Goal: Task Accomplishment & Management: Use online tool/utility

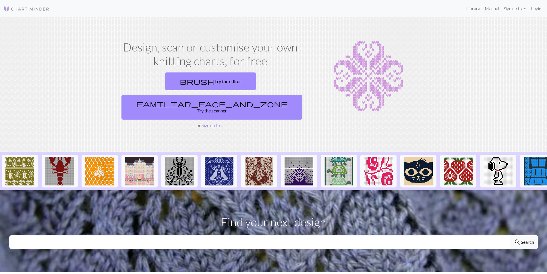
click at [209, 122] on link "Sign up free" at bounding box center [213, 124] width 23 height 5
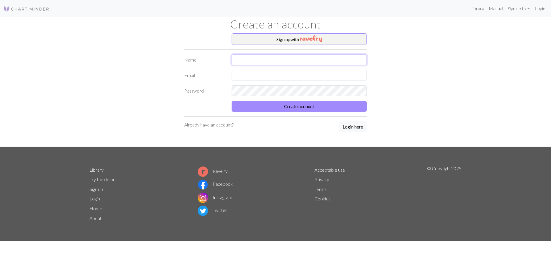
click at [268, 61] on input "text" at bounding box center [299, 59] width 135 height 11
type input "[PERSON_NAME]"
click at [263, 76] on input "text" at bounding box center [299, 75] width 135 height 11
type input "[EMAIL_ADDRESS][DOMAIN_NAME]"
click at [279, 106] on button "Create account" at bounding box center [299, 106] width 135 height 11
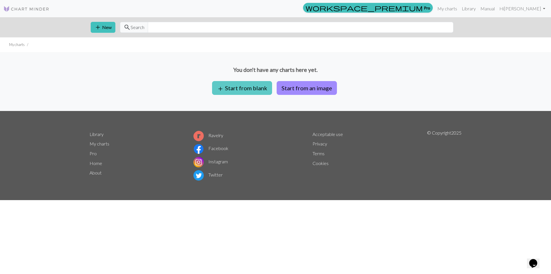
click at [238, 88] on button "add Start from blank" at bounding box center [242, 88] width 60 height 14
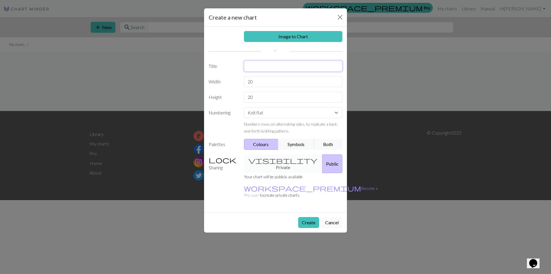
click at [249, 62] on input "text" at bounding box center [293, 66] width 99 height 11
type input "Celtic knot, snúningur"
click at [338, 114] on select "Knit flat Knit in the round Lace knitting Cross stitch" at bounding box center [293, 112] width 99 height 11
select select "round"
click at [244, 107] on select "Knit flat Knit in the round Lace knitting Cross stitch" at bounding box center [293, 112] width 99 height 11
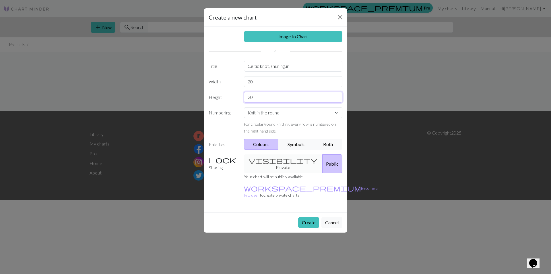
click at [253, 98] on input "20" at bounding box center [293, 97] width 99 height 11
type input "2"
type input "15"
click at [261, 80] on input "20" at bounding box center [293, 81] width 99 height 11
type input "2"
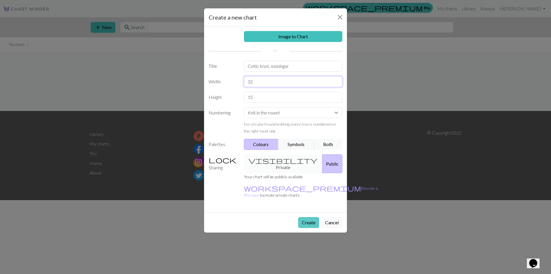
type input "32"
click at [309, 217] on button "Create" at bounding box center [308, 222] width 21 height 11
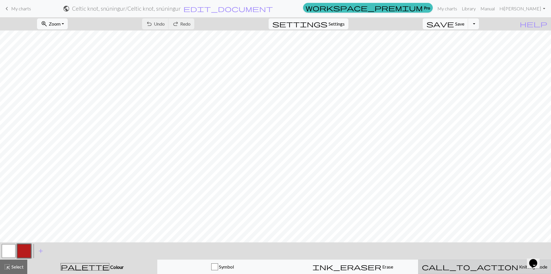
click at [457, 264] on div "call_to_action Knitting mode Knitting mode" at bounding box center [484, 266] width 125 height 7
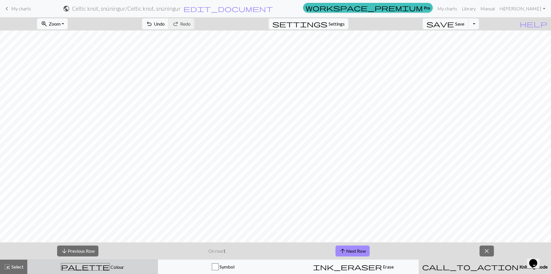
click at [113, 266] on div "palette Colour Colour" at bounding box center [92, 266] width 123 height 7
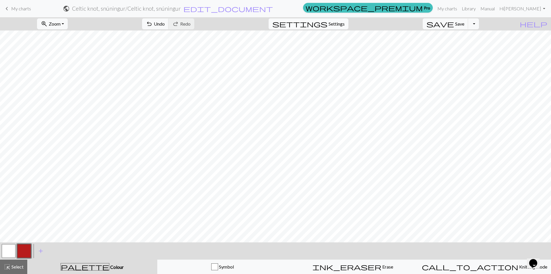
click at [341, 26] on span "Settings" at bounding box center [337, 23] width 16 height 7
select select "aran"
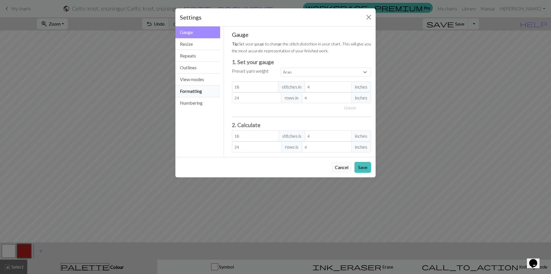
click at [197, 92] on button "Formatting" at bounding box center [197, 91] width 45 height 12
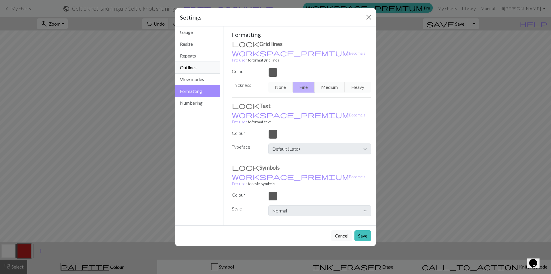
click at [197, 68] on button "Outlines" at bounding box center [197, 68] width 45 height 12
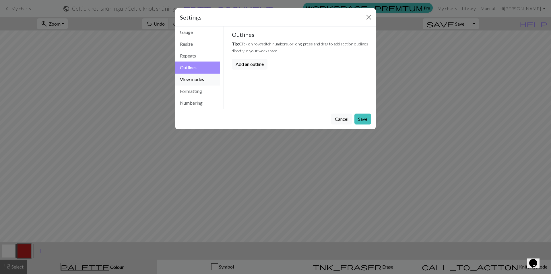
click at [196, 79] on button "View modes" at bounding box center [197, 80] width 45 height 12
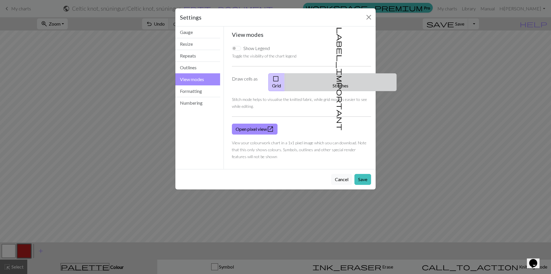
click at [339, 78] on button "label_important Stitches" at bounding box center [341, 82] width 112 height 18
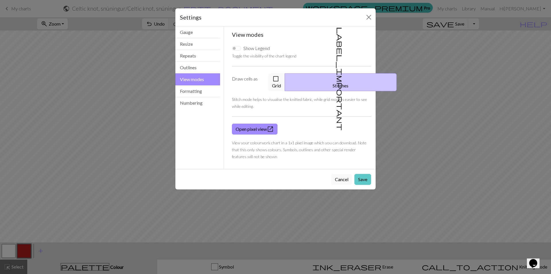
click at [367, 174] on button "Save" at bounding box center [363, 179] width 17 height 11
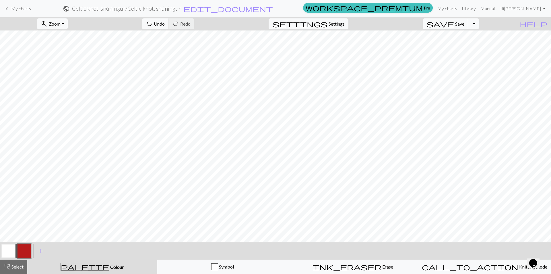
click at [7, 253] on button "button" at bounding box center [9, 251] width 14 height 14
click at [7, 253] on div "Edit colour Name MC Use advanced picker workspace_premium Become a Pro user to …" at bounding box center [275, 137] width 551 height 274
drag, startPoint x: 4, startPoint y: 251, endPoint x: 7, endPoint y: 254, distance: 3.7
click at [7, 254] on button "button" at bounding box center [9, 251] width 14 height 14
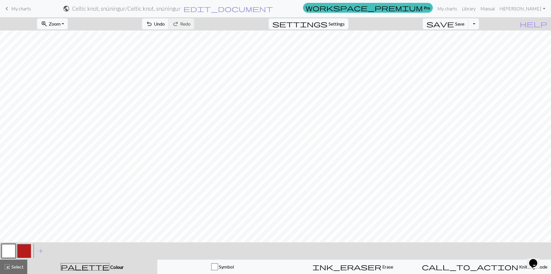
click at [7, 254] on div "Edit colour Name MC Use advanced picker workspace_premium Become a Pro user to …" at bounding box center [275, 137] width 551 height 274
click at [9, 254] on button "button" at bounding box center [9, 251] width 14 height 14
click at [67, 269] on div "palette Colour Colour" at bounding box center [92, 266] width 123 height 7
click at [7, 252] on button "button" at bounding box center [9, 251] width 14 height 14
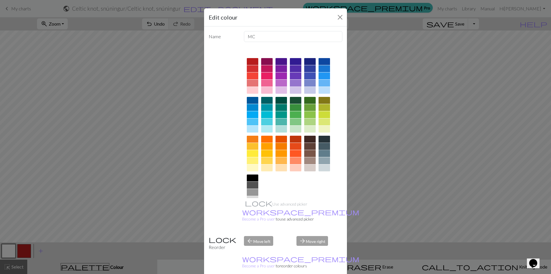
click at [322, 145] on div at bounding box center [324, 146] width 11 height 7
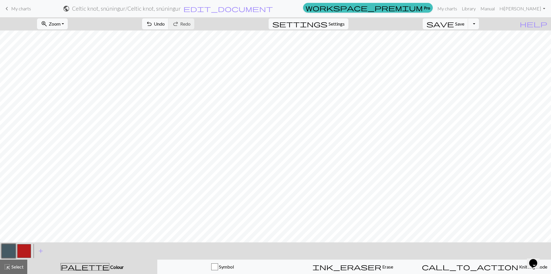
click at [26, 252] on button "button" at bounding box center [24, 251] width 14 height 14
click at [28, 252] on button "button" at bounding box center [24, 251] width 14 height 14
click at [28, 252] on div "Edit colour Name CC1 Use advanced picker workspace_premium Become a Pro user to…" at bounding box center [275, 137] width 551 height 274
click at [25, 251] on button "button" at bounding box center [24, 251] width 14 height 14
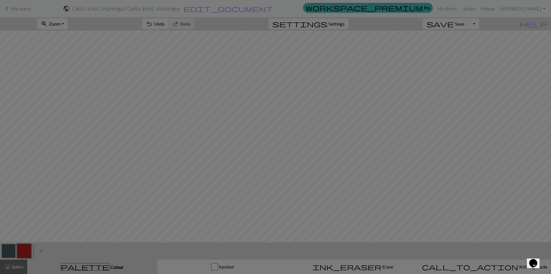
click at [25, 251] on div "Edit colour Name CC1 Use advanced picker workspace_premium Become a Pro user to…" at bounding box center [275, 137] width 551 height 274
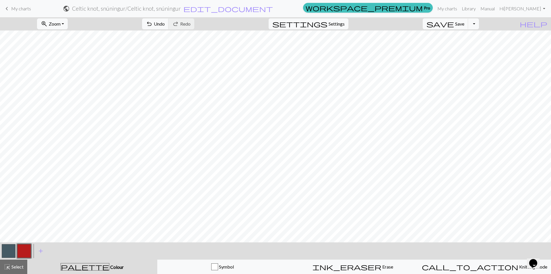
click at [27, 252] on button "button" at bounding box center [24, 251] width 14 height 14
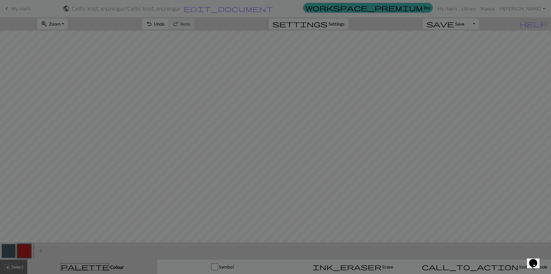
click at [27, 252] on div "Edit colour Name CC1 Use advanced picker workspace_premium Become a Pro user to…" at bounding box center [275, 137] width 551 height 274
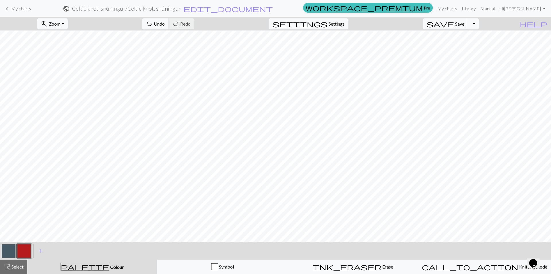
click at [27, 252] on button "button" at bounding box center [24, 251] width 14 height 14
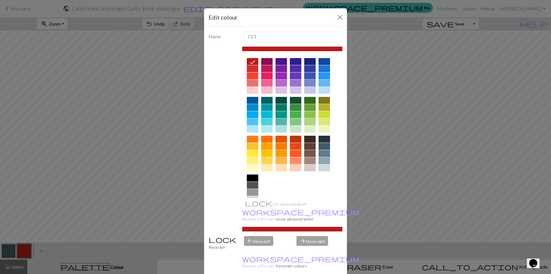
click at [268, 161] on div at bounding box center [266, 160] width 11 height 7
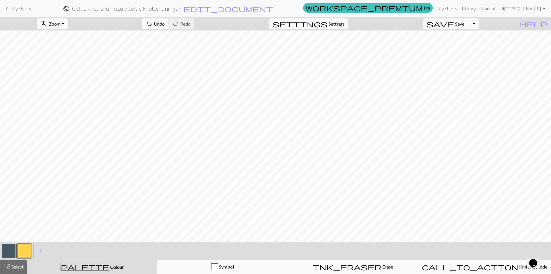
click at [12, 249] on button "button" at bounding box center [9, 251] width 14 height 14
click at [24, 253] on button "button" at bounding box center [24, 251] width 14 height 14
click at [11, 252] on button "button" at bounding box center [9, 251] width 14 height 14
click at [23, 251] on button "button" at bounding box center [24, 251] width 14 height 14
click at [9, 250] on button "button" at bounding box center [9, 251] width 14 height 14
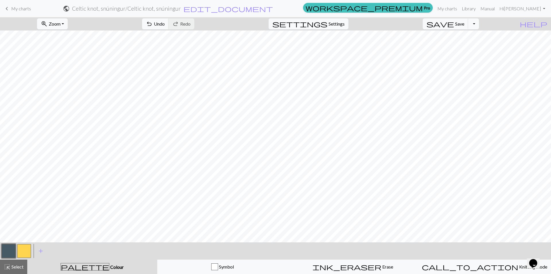
click at [26, 251] on button "button" at bounding box center [24, 251] width 14 height 14
click at [11, 249] on button "button" at bounding box center [9, 251] width 14 height 14
click at [26, 253] on button "button" at bounding box center [24, 251] width 14 height 14
click at [7, 251] on button "button" at bounding box center [9, 251] width 14 height 14
click at [21, 251] on button "button" at bounding box center [24, 251] width 14 height 14
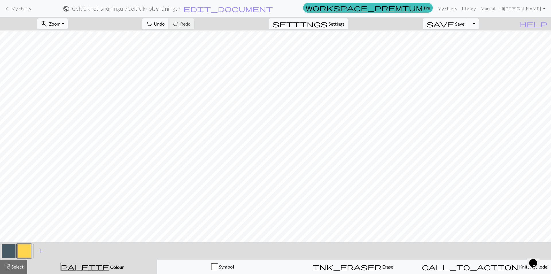
click at [8, 253] on button "button" at bounding box center [9, 251] width 14 height 14
click at [22, 250] on button "button" at bounding box center [24, 251] width 14 height 14
click at [14, 250] on button "button" at bounding box center [9, 251] width 14 height 14
click at [25, 252] on button "button" at bounding box center [24, 251] width 14 height 14
click at [9, 252] on button "button" at bounding box center [9, 251] width 14 height 14
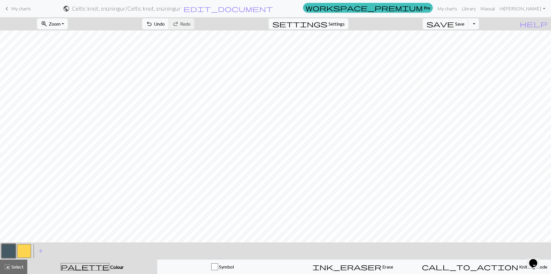
click at [22, 254] on button "button" at bounding box center [24, 251] width 14 height 14
click at [479, 24] on button "Toggle Dropdown" at bounding box center [473, 23] width 11 height 11
click at [465, 23] on span "Save" at bounding box center [459, 23] width 9 height 5
